Goal: Task Accomplishment & Management: Manage account settings

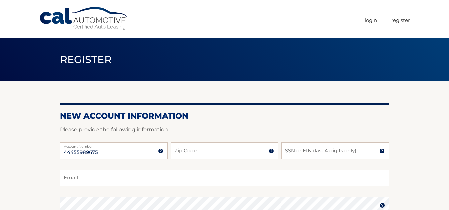
type input "44455989675"
click at [229, 151] on input "Zip Code" at bounding box center [224, 151] width 107 height 17
type input "11365"
click at [310, 147] on input "SSN or EIN (last 4 digits only)" at bounding box center [334, 151] width 107 height 17
type input "8358"
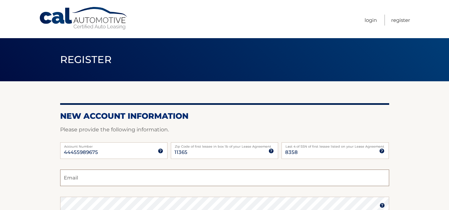
click at [252, 181] on input "Email" at bounding box center [224, 178] width 329 height 17
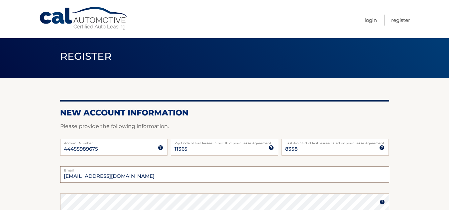
click at [252, 181] on input "robboo73@aol.com" at bounding box center [224, 174] width 329 height 17
type input "ourfirstbabies@aol.com"
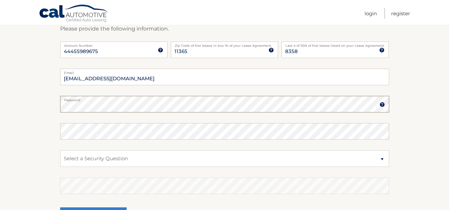
scroll to position [103, 0]
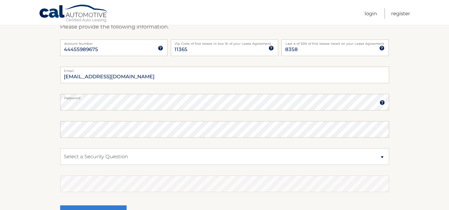
click at [383, 105] on img at bounding box center [381, 102] width 5 height 5
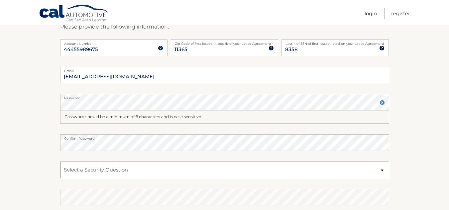
click at [236, 174] on select "Select a Security Question What was the name of your elementary school? What is…" at bounding box center [224, 170] width 329 height 17
select select "2"
click at [60, 162] on select "Select a Security Question What was the name of your elementary school? What is…" at bounding box center [224, 170] width 329 height 17
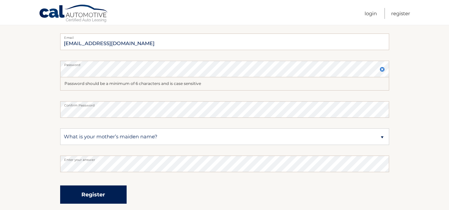
click at [103, 195] on button "Register" at bounding box center [93, 195] width 66 height 18
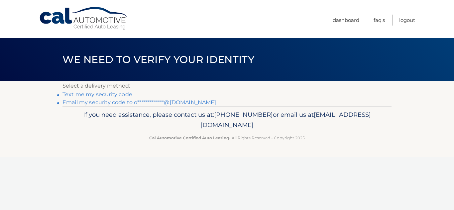
click at [93, 95] on link "Text me my security code" at bounding box center [97, 94] width 70 height 6
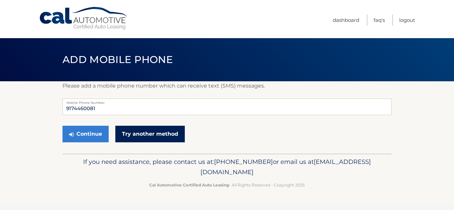
click at [151, 136] on link "Try another method" at bounding box center [149, 134] width 69 height 17
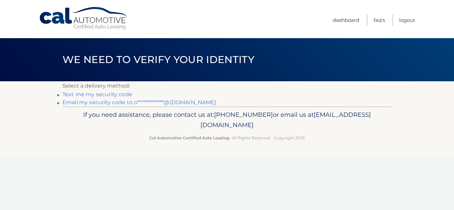
click at [112, 96] on link "Text me my security code" at bounding box center [97, 94] width 70 height 6
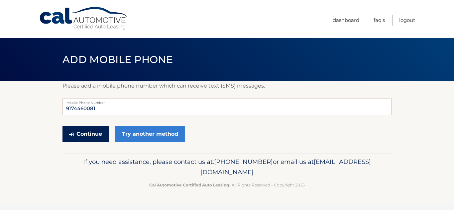
click at [85, 135] on button "Continue" at bounding box center [85, 134] width 46 height 17
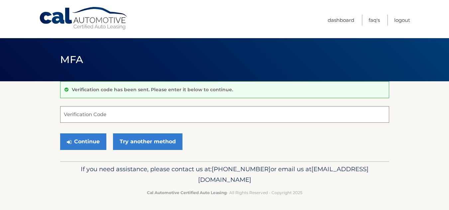
click at [152, 112] on input "Verification Code" at bounding box center [224, 114] width 329 height 17
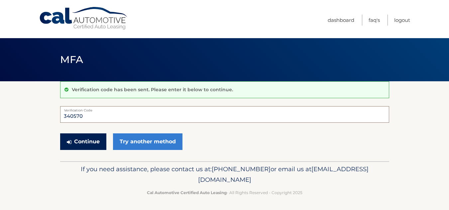
type input "340570"
click at [80, 139] on button "Continue" at bounding box center [83, 142] width 46 height 17
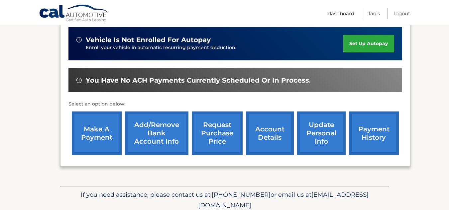
scroll to position [166, 0]
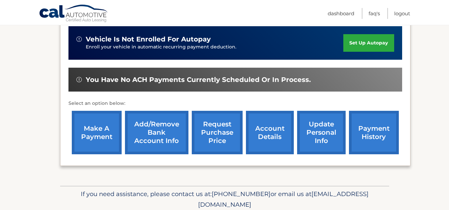
click at [98, 131] on link "make a payment" at bounding box center [97, 133] width 50 height 44
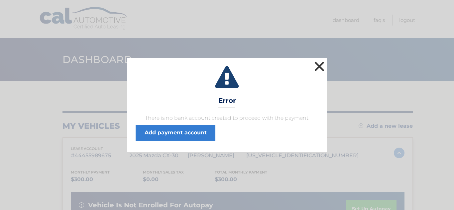
click at [324, 64] on button "×" at bounding box center [319, 66] width 13 height 13
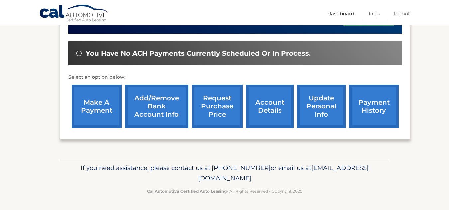
scroll to position [199, 0]
click at [157, 111] on link "Add/Remove bank account info" at bounding box center [156, 107] width 63 height 44
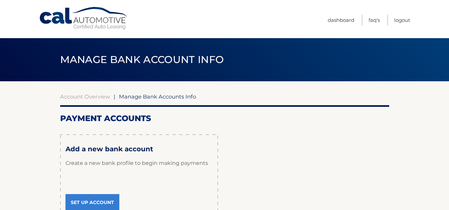
scroll to position [66, 0]
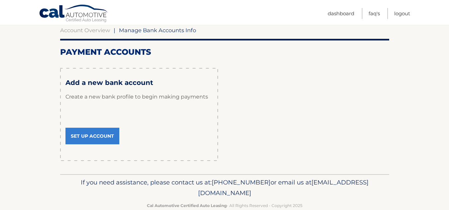
click at [95, 140] on link "Set Up Account" at bounding box center [92, 136] width 54 height 17
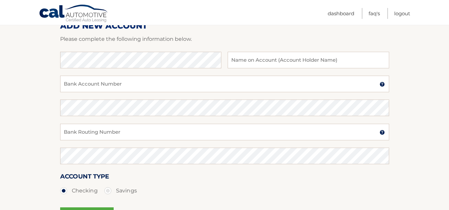
scroll to position [100, 0]
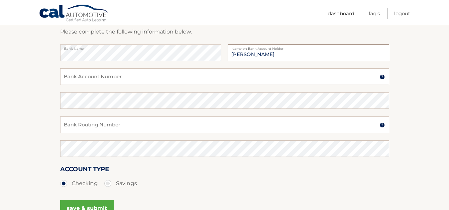
type input "[PERSON_NAME]"
click at [239, 77] on input "Bank Account Number" at bounding box center [224, 76] width 329 height 17
type input "7011010320"
click at [297, 128] on input "Bank Routing Number" at bounding box center [224, 125] width 329 height 17
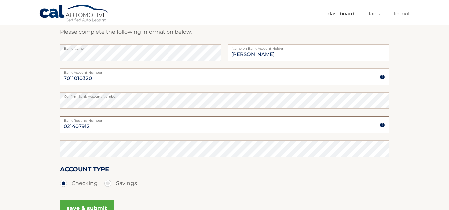
type input "021407912"
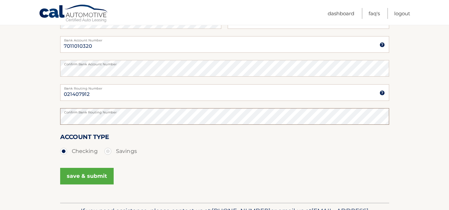
scroll to position [140, 0]
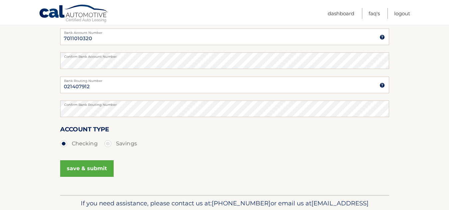
click at [94, 169] on button "save & submit" at bounding box center [86, 168] width 53 height 17
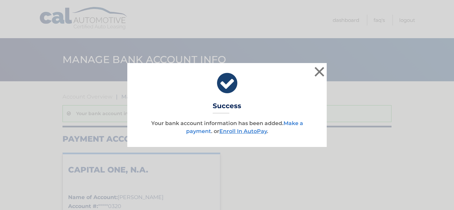
click at [195, 132] on link "Make a payment" at bounding box center [244, 127] width 117 height 14
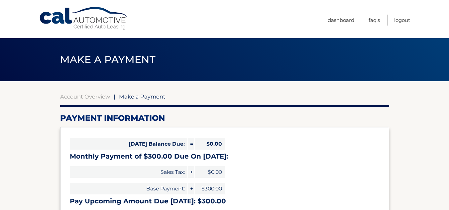
select select "MjA3MTQ3MDAtYTA5My00NTZjLTlmNjQtN2M1OTM2YjVhOWU1"
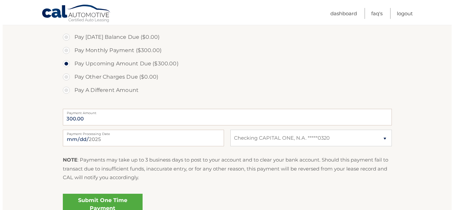
scroll to position [233, 0]
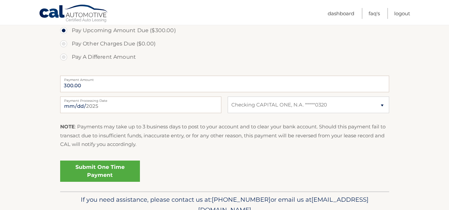
click at [121, 171] on link "Submit One Time Payment" at bounding box center [100, 171] width 80 height 21
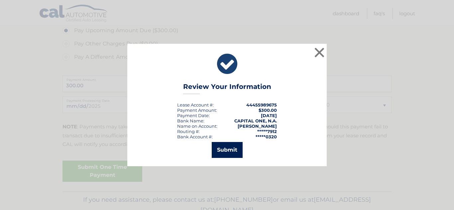
click at [235, 151] on button "Submit" at bounding box center [227, 150] width 31 height 16
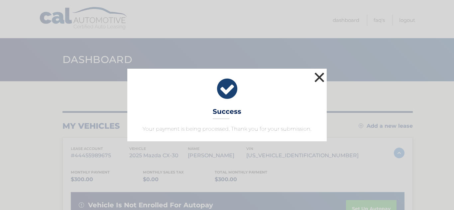
click at [322, 76] on button "×" at bounding box center [319, 77] width 13 height 13
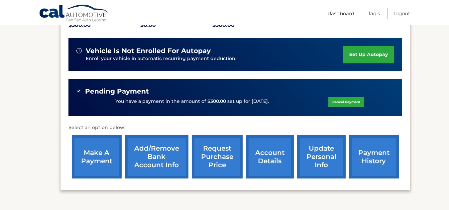
scroll to position [166, 0]
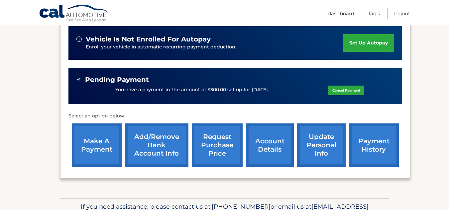
click at [262, 153] on link "account details" at bounding box center [270, 146] width 48 height 44
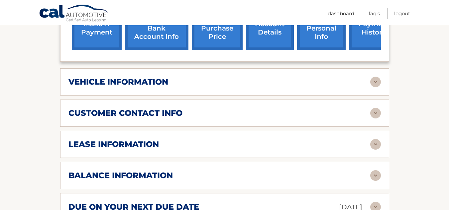
scroll to position [299, 0]
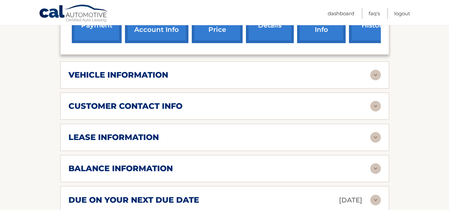
click at [258, 80] on div "vehicle information" at bounding box center [219, 75] width 302 height 10
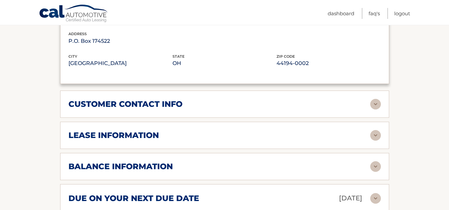
scroll to position [465, 0]
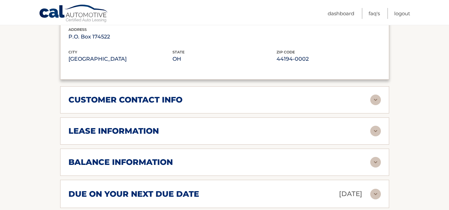
click at [161, 105] on h2 "customer contact info" at bounding box center [125, 100] width 114 height 10
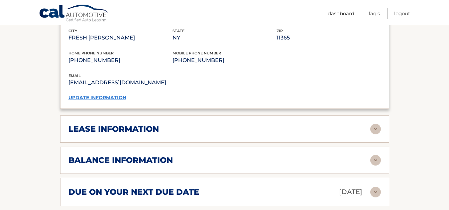
scroll to position [631, 0]
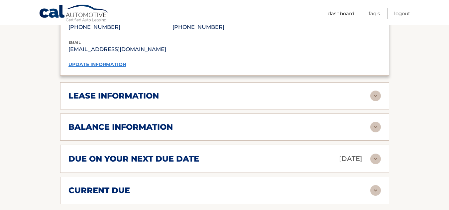
click at [151, 101] on h2 "lease information" at bounding box center [113, 96] width 90 height 10
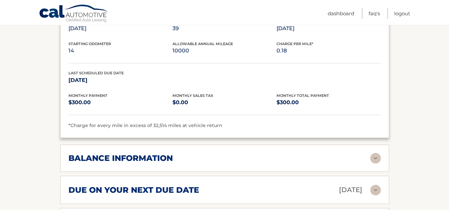
scroll to position [731, 0]
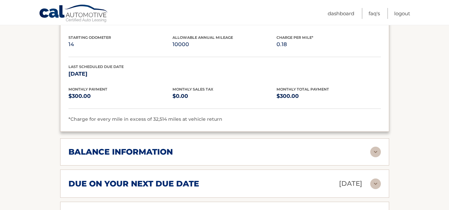
click at [178, 157] on div "balance information" at bounding box center [219, 152] width 302 height 10
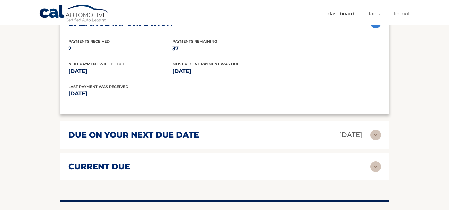
scroll to position [864, 0]
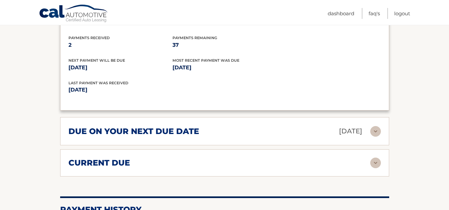
click at [178, 137] on h2 "due on your next due date" at bounding box center [133, 132] width 131 height 10
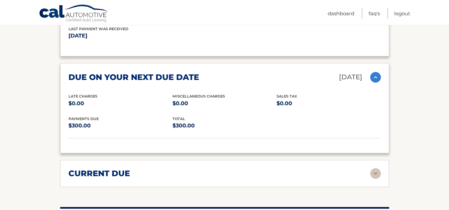
scroll to position [930, 0]
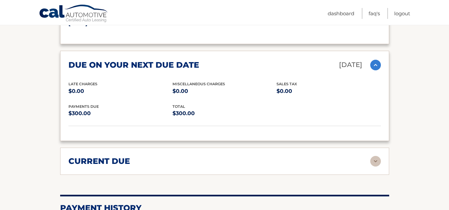
click at [152, 166] on div "current due" at bounding box center [219, 161] width 302 height 10
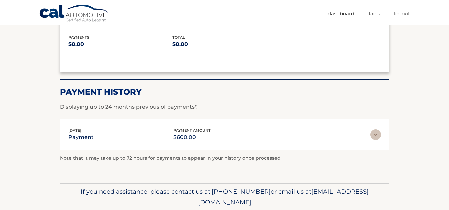
scroll to position [1096, 0]
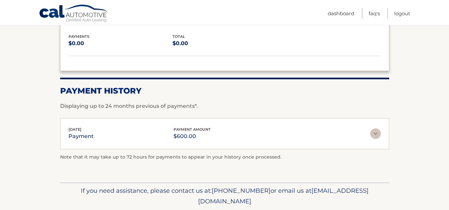
click at [378, 139] on img at bounding box center [375, 134] width 11 height 11
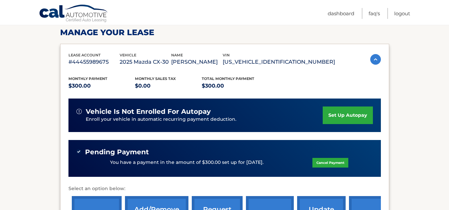
scroll to position [100, 0]
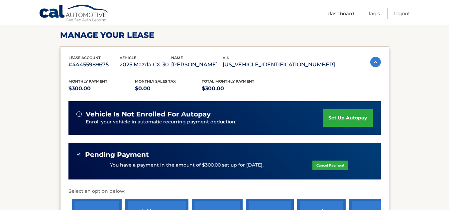
click at [332, 127] on link "set up autopay" at bounding box center [348, 118] width 50 height 18
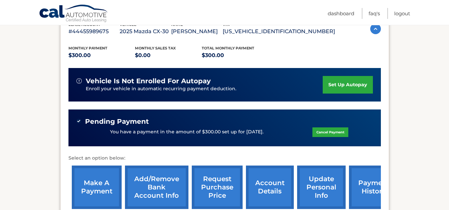
scroll to position [166, 0]
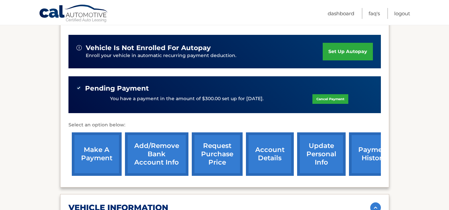
click at [157, 164] on link "Add/Remove bank account info" at bounding box center [156, 155] width 63 height 44
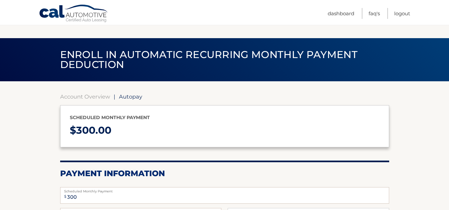
select select "MjA3MTQ3MDAtYTA5My00NTZjLTlmNjQtN2M1OTM2YjVhOWU1"
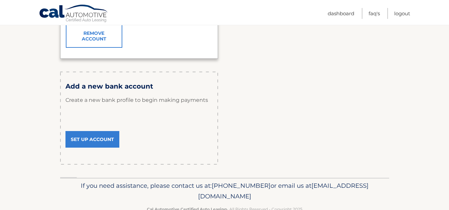
scroll to position [211, 0]
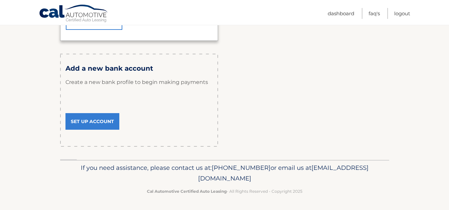
click at [89, 122] on link "Set Up Account" at bounding box center [92, 121] width 54 height 17
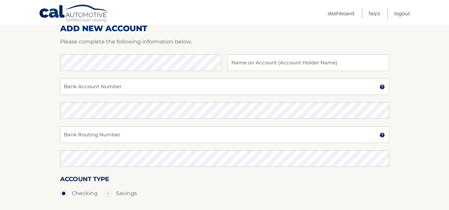
scroll to position [100, 0]
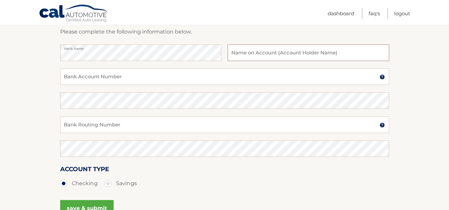
click at [259, 52] on input "text" at bounding box center [308, 53] width 161 height 17
type input "robert barrett"
click at [187, 79] on input "Bank Account Number" at bounding box center [224, 76] width 329 height 17
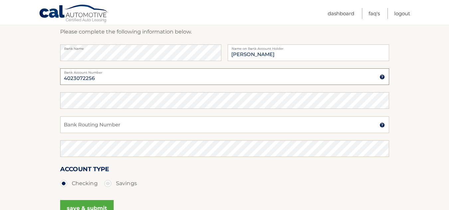
type input "4023072256"
click at [171, 128] on input "Bank Routing Number" at bounding box center [224, 125] width 329 height 17
type input "021313103"
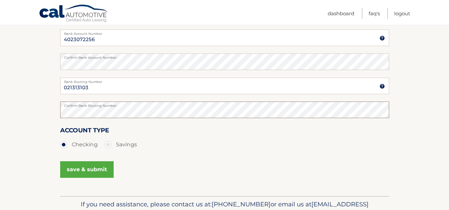
scroll to position [175, 0]
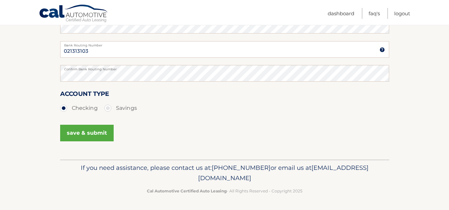
click at [100, 135] on button "save & submit" at bounding box center [86, 133] width 53 height 17
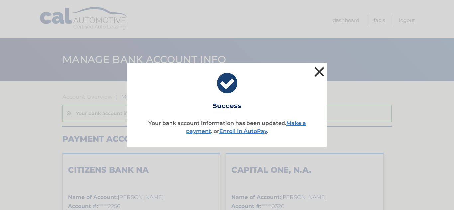
click at [322, 71] on button "×" at bounding box center [319, 71] width 13 height 13
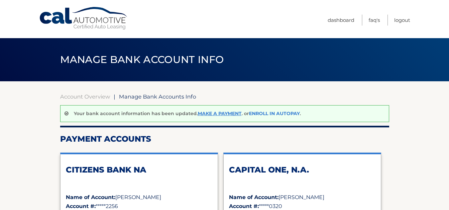
click at [266, 114] on link "Enroll In AutoPay" at bounding box center [274, 114] width 51 height 6
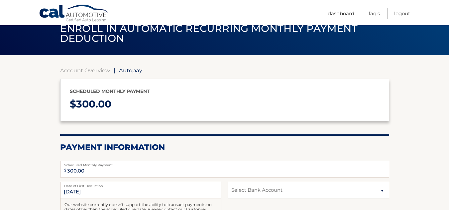
scroll to position [66, 0]
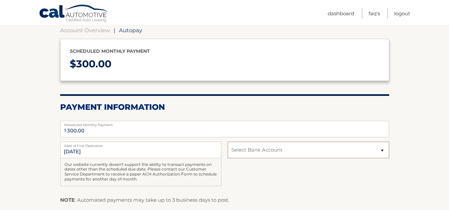
click at [286, 153] on select "Select Bank Account Checking CITIZENS BANK NA *****2256 Checking CAPITAL ONE, N…" at bounding box center [308, 150] width 161 height 17
select select "NzI3N2Q1ODItNmZkOC00MTcwLWEzNTYtOTdiOGRjMWViNThk"
click at [228, 142] on select "Select Bank Account Checking CITIZENS BANK NA *****2256 Checking CAPITAL ONE, N…" at bounding box center [308, 150] width 161 height 17
click at [71, 152] on input "[DATE]" at bounding box center [140, 150] width 161 height 17
click at [73, 154] on input "[DATE]" at bounding box center [140, 150] width 161 height 17
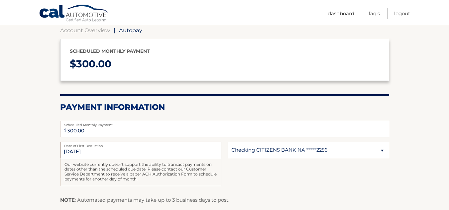
click at [77, 153] on input "[DATE]" at bounding box center [140, 150] width 161 height 17
click at [93, 151] on input "[DATE]" at bounding box center [140, 150] width 161 height 17
click at [104, 153] on input "[DATE]" at bounding box center [140, 150] width 161 height 17
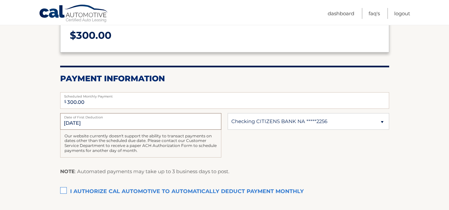
scroll to position [133, 0]
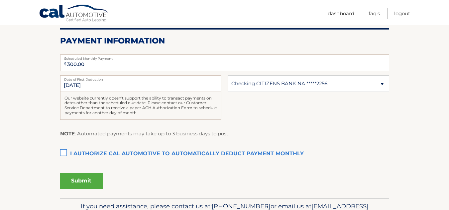
click at [192, 132] on p "NOTE : Automated payments may take up to 3 business days to post." at bounding box center [144, 134] width 169 height 9
click at [67, 86] on input "[DATE]" at bounding box center [140, 83] width 161 height 17
click at [67, 86] on input "8/28/2025" at bounding box center [140, 83] width 161 height 17
click at [200, 134] on p "NOTE : Automated payments may take up to 3 business days to post." at bounding box center [144, 134] width 169 height 9
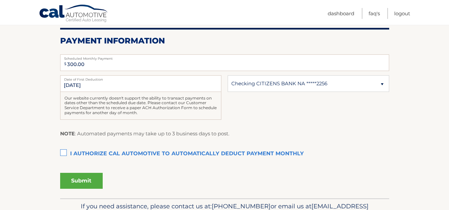
click at [354, 111] on div "8/28/2025 Date of First Deduction Our website currently doesn't support the abi…" at bounding box center [224, 101] width 329 height 52
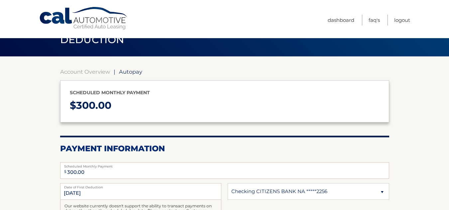
scroll to position [5, 0]
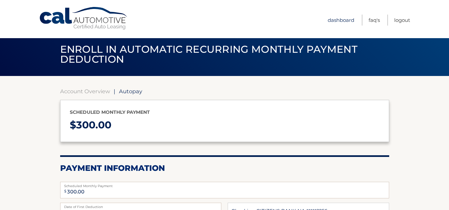
click at [345, 21] on link "Dashboard" at bounding box center [341, 20] width 27 height 11
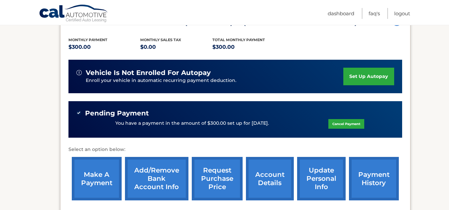
scroll to position [133, 0]
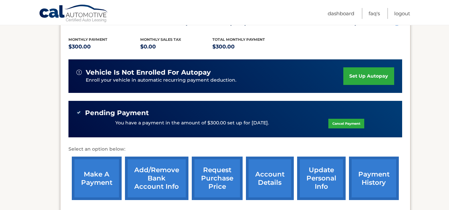
click at [359, 85] on link "set up autopay" at bounding box center [368, 76] width 50 height 18
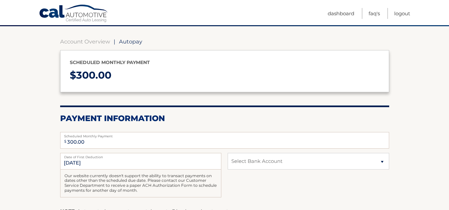
scroll to position [66, 0]
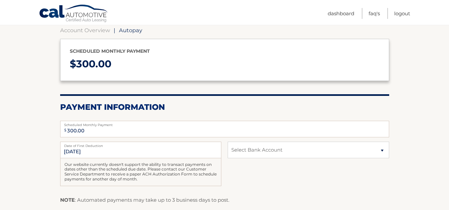
click at [97, 145] on label "Date of First Deduction" at bounding box center [140, 144] width 161 height 5
click at [93, 151] on input "[DATE]" at bounding box center [140, 150] width 161 height 17
click at [93, 151] on input "8/28/2025" at bounding box center [140, 150] width 161 height 17
